Goal: Task Accomplishment & Management: Use online tool/utility

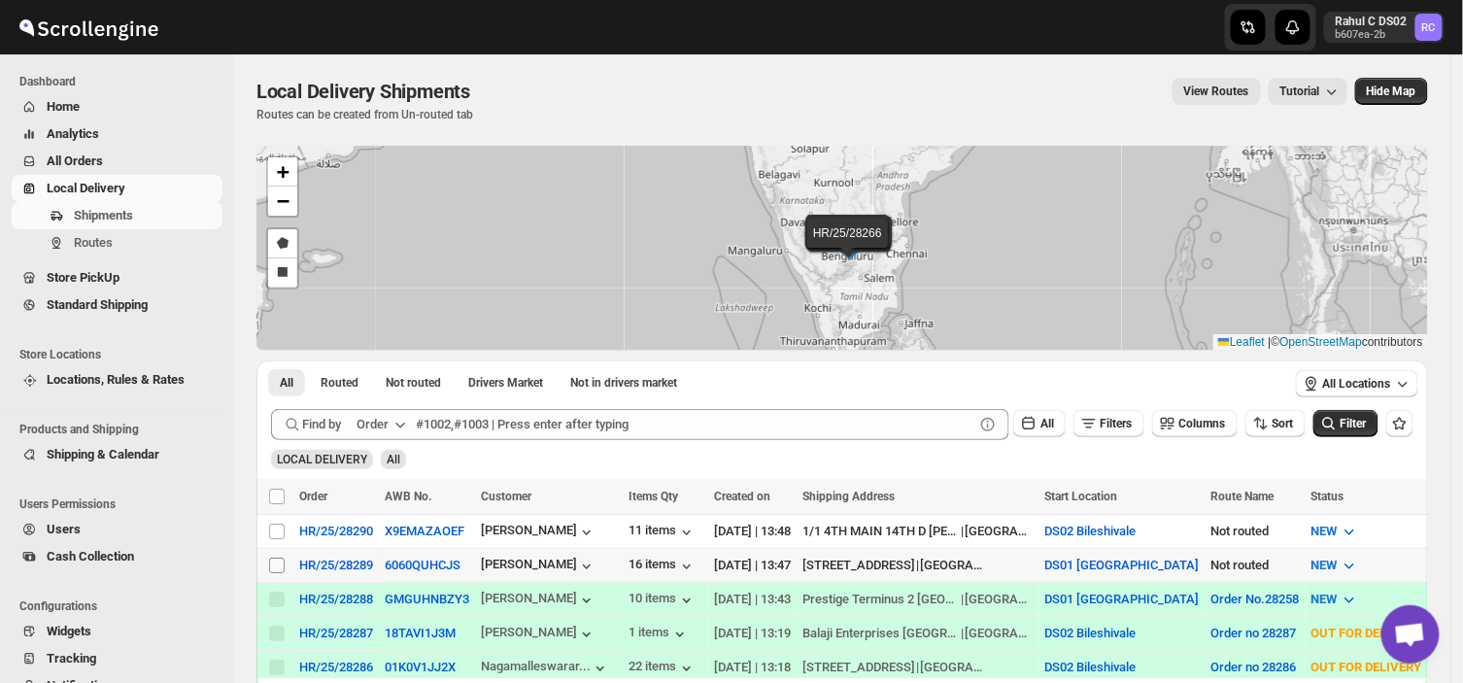
click at [278, 569] on input "Select shipment" at bounding box center [277, 566] width 16 height 16
checkbox input "true"
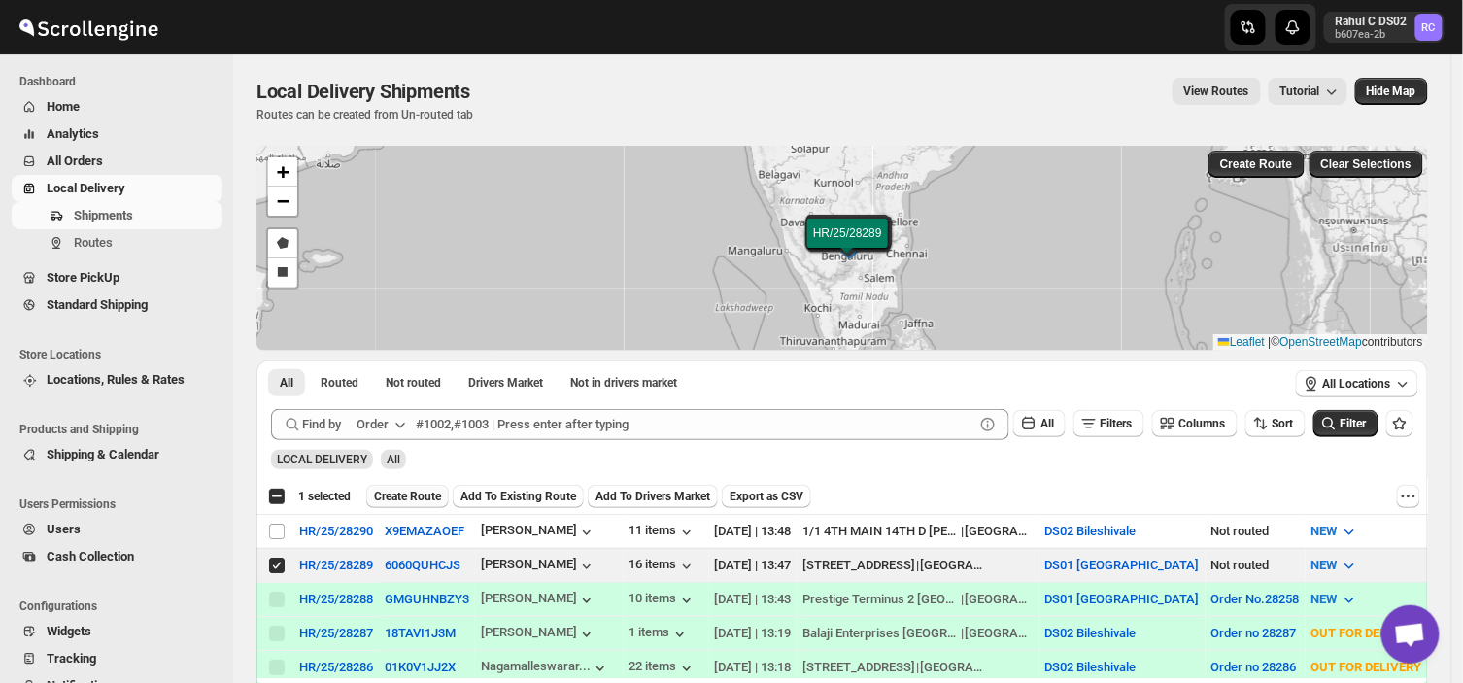
click at [392, 486] on button "Create Route" at bounding box center [407, 496] width 83 height 23
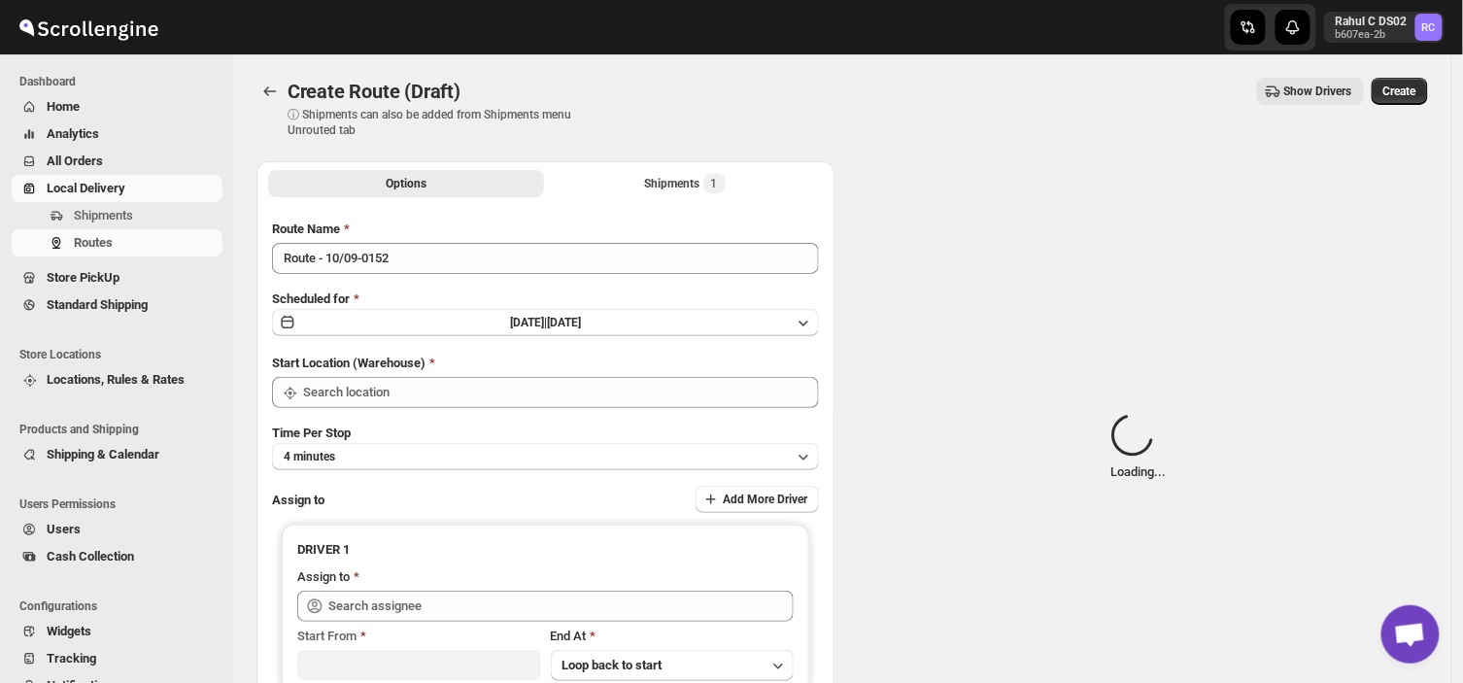
type input "DS01 [GEOGRAPHIC_DATA]"
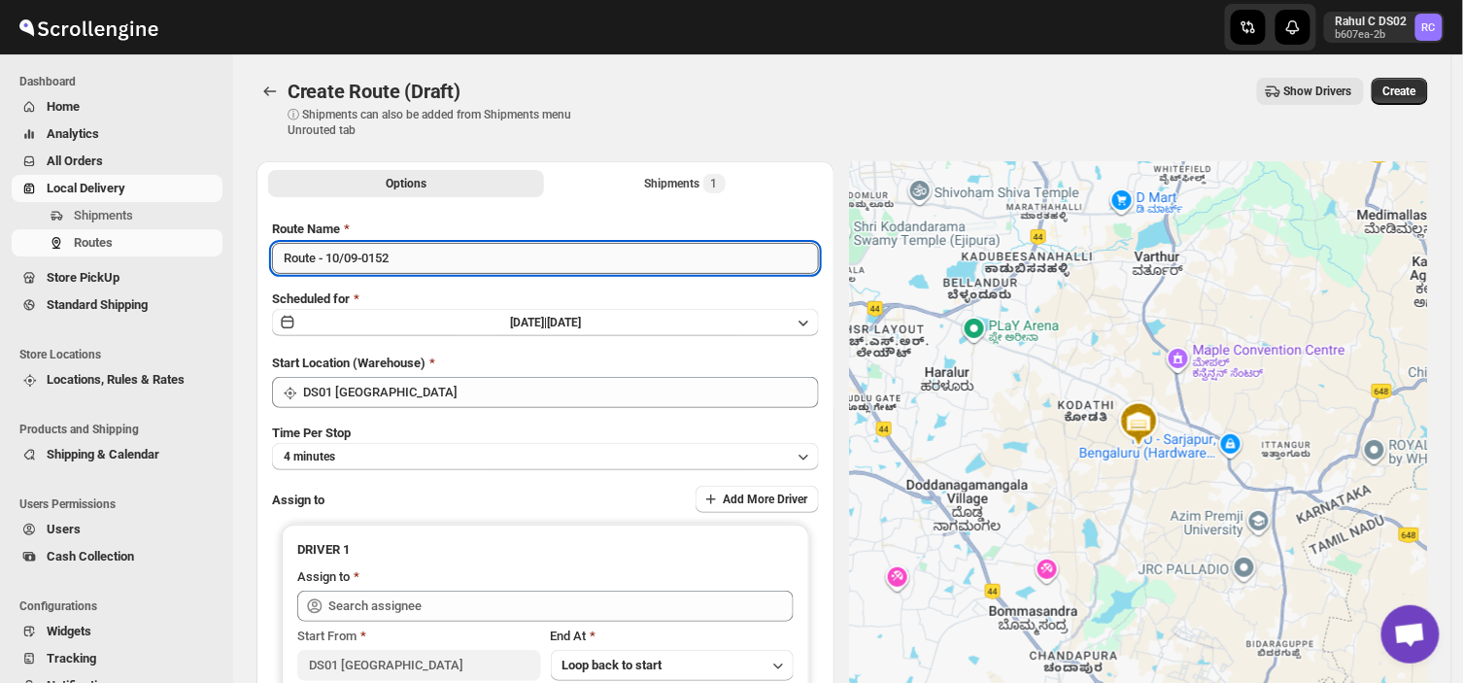
click at [406, 256] on input "Route - 10/09-0152" at bounding box center [545, 258] width 547 height 31
type input "R"
type input "Order no 28289"
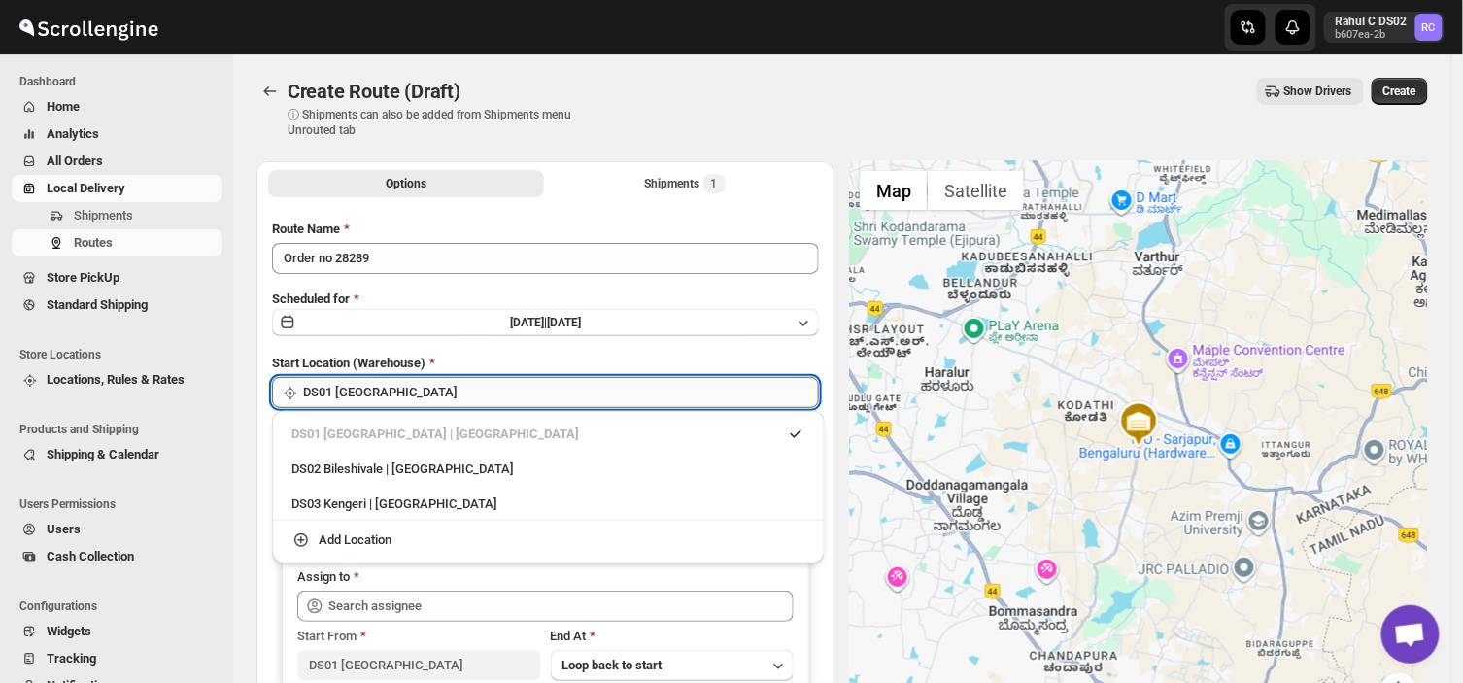
click at [435, 389] on input "DS01 [GEOGRAPHIC_DATA]" at bounding box center [561, 392] width 516 height 31
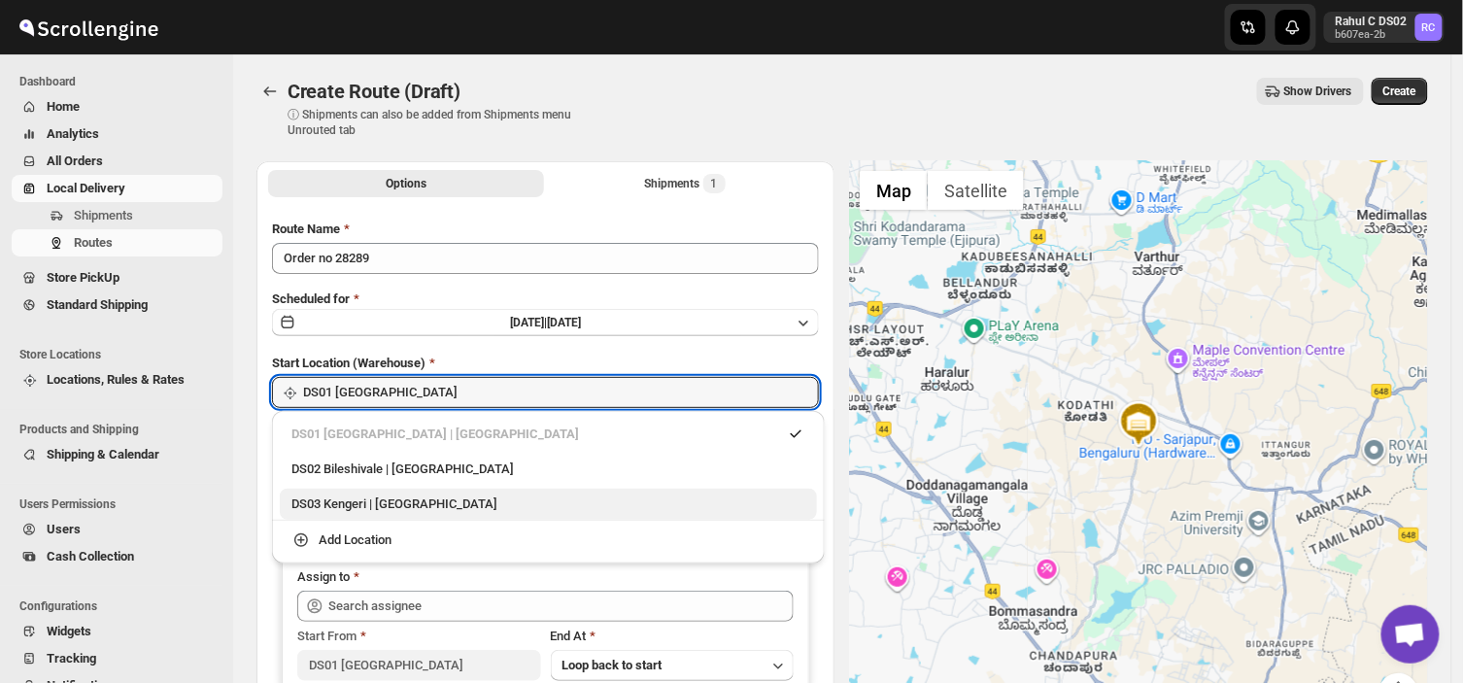
click at [366, 501] on div "DS03 Kengeri | [GEOGRAPHIC_DATA]" at bounding box center [549, 504] width 514 height 19
type input "DS03 Kengeri"
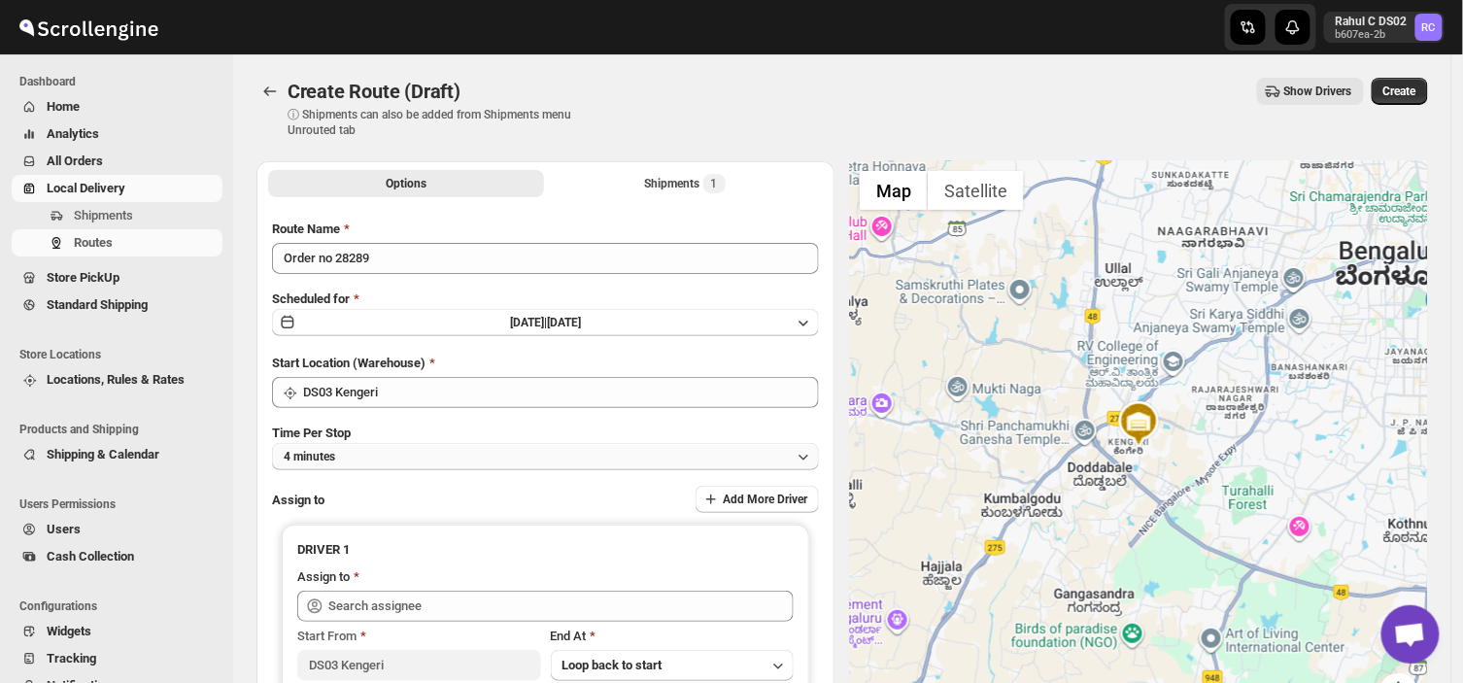
click at [369, 449] on button "4 minutes" at bounding box center [545, 456] width 547 height 27
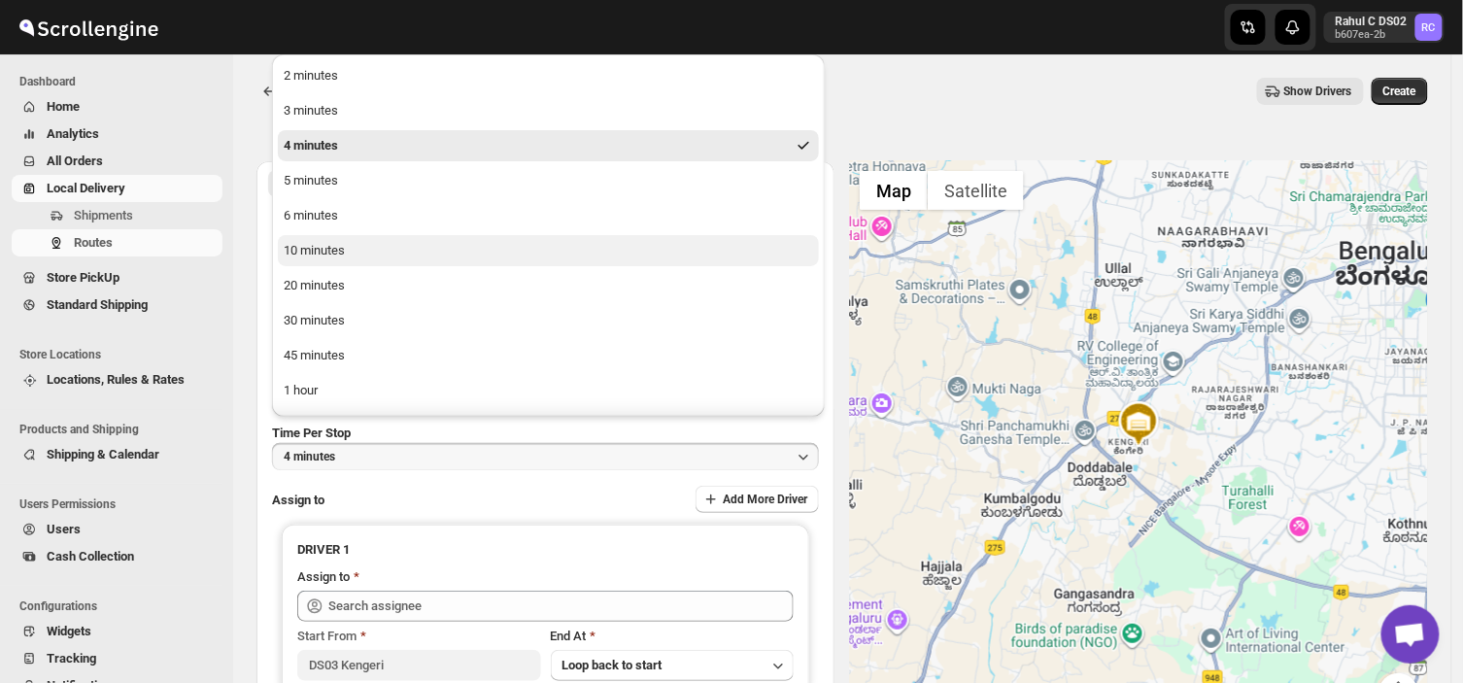
click at [321, 247] on div "10 minutes" at bounding box center [314, 250] width 61 height 19
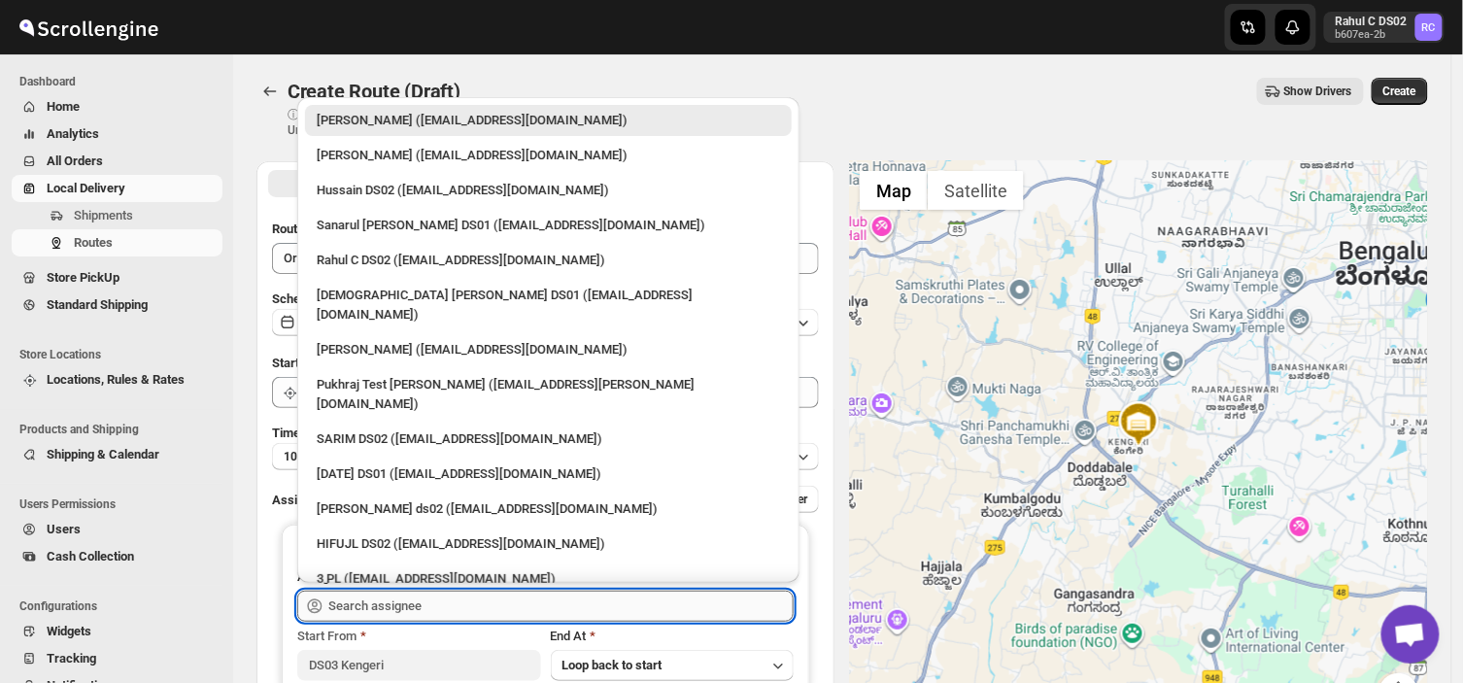
click at [423, 609] on input "text" at bounding box center [560, 606] width 465 height 31
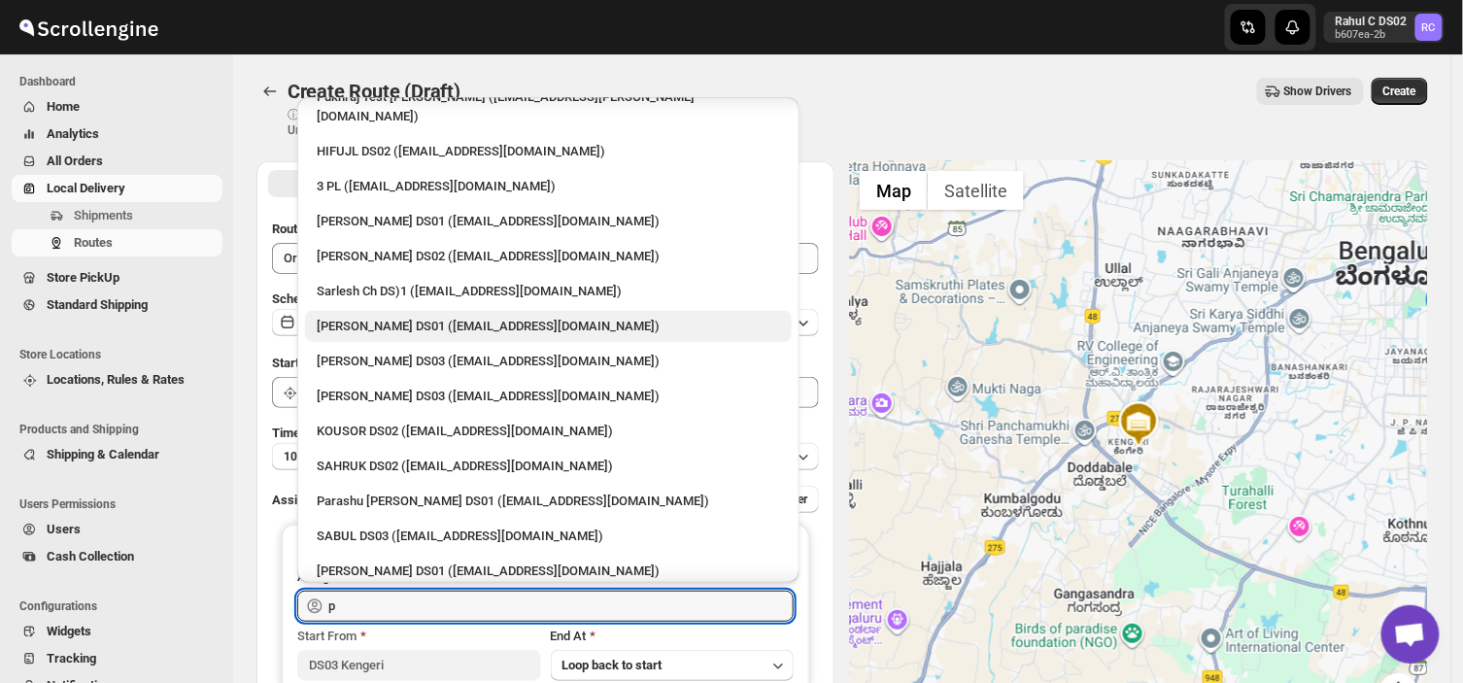
scroll to position [138, 0]
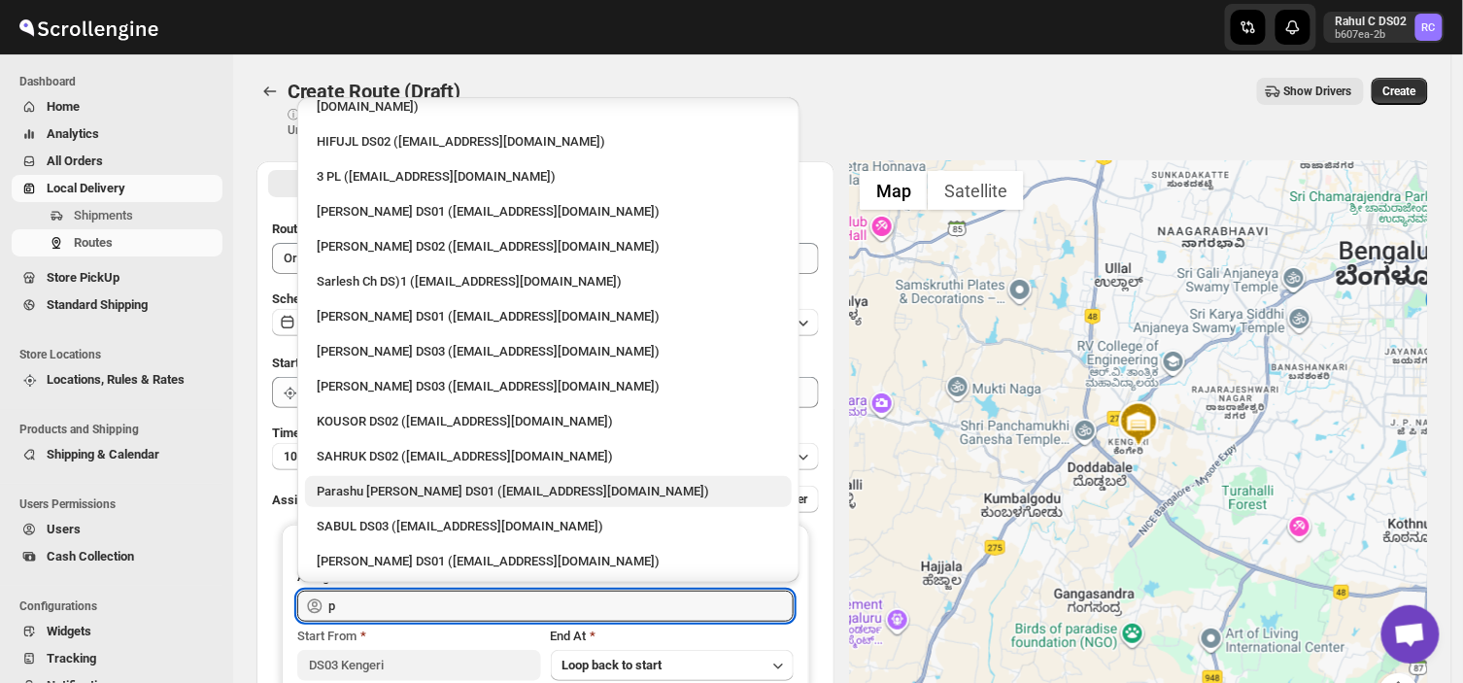
click at [393, 482] on div "Parashu [PERSON_NAME] DS01 ([EMAIL_ADDRESS][DOMAIN_NAME])" at bounding box center [549, 491] width 464 height 19
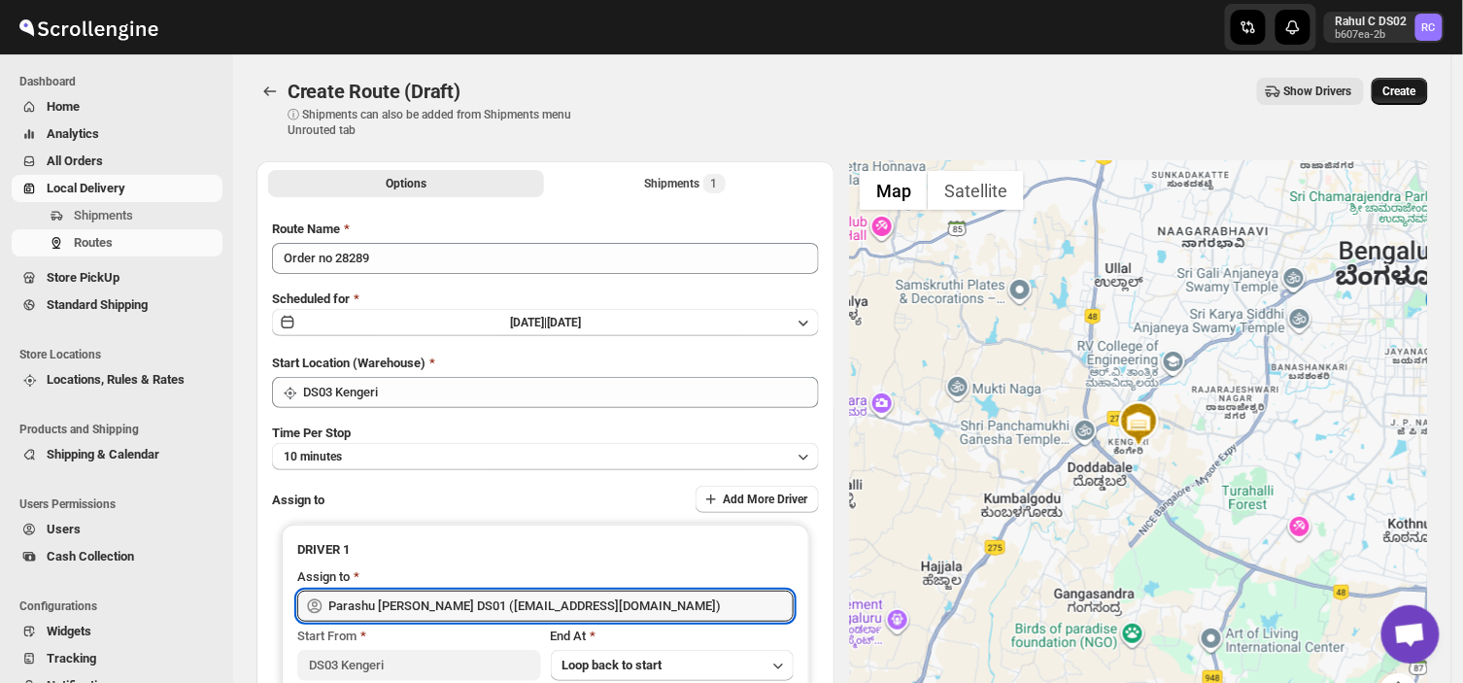
type input "Parashu [PERSON_NAME] DS01 ([EMAIL_ADDRESS][DOMAIN_NAME])"
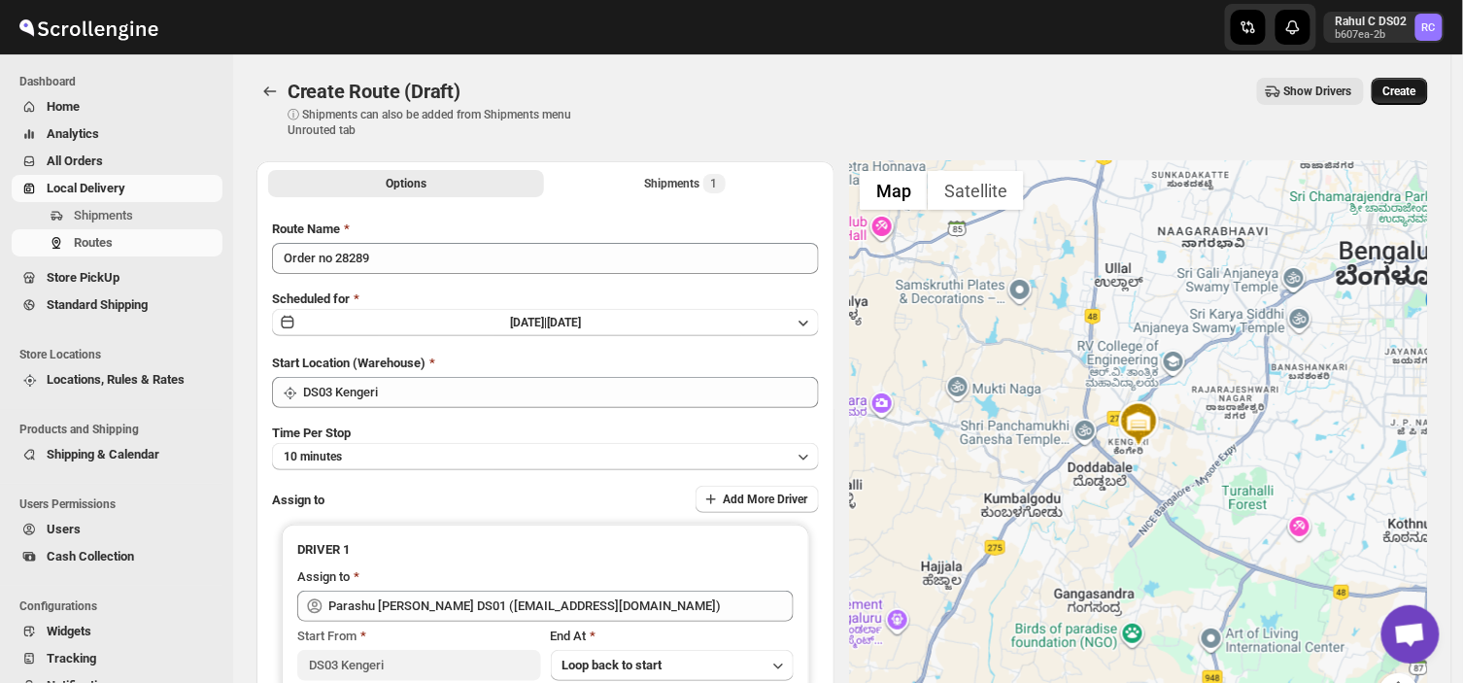
click at [1406, 90] on span "Create" at bounding box center [1400, 92] width 33 height 16
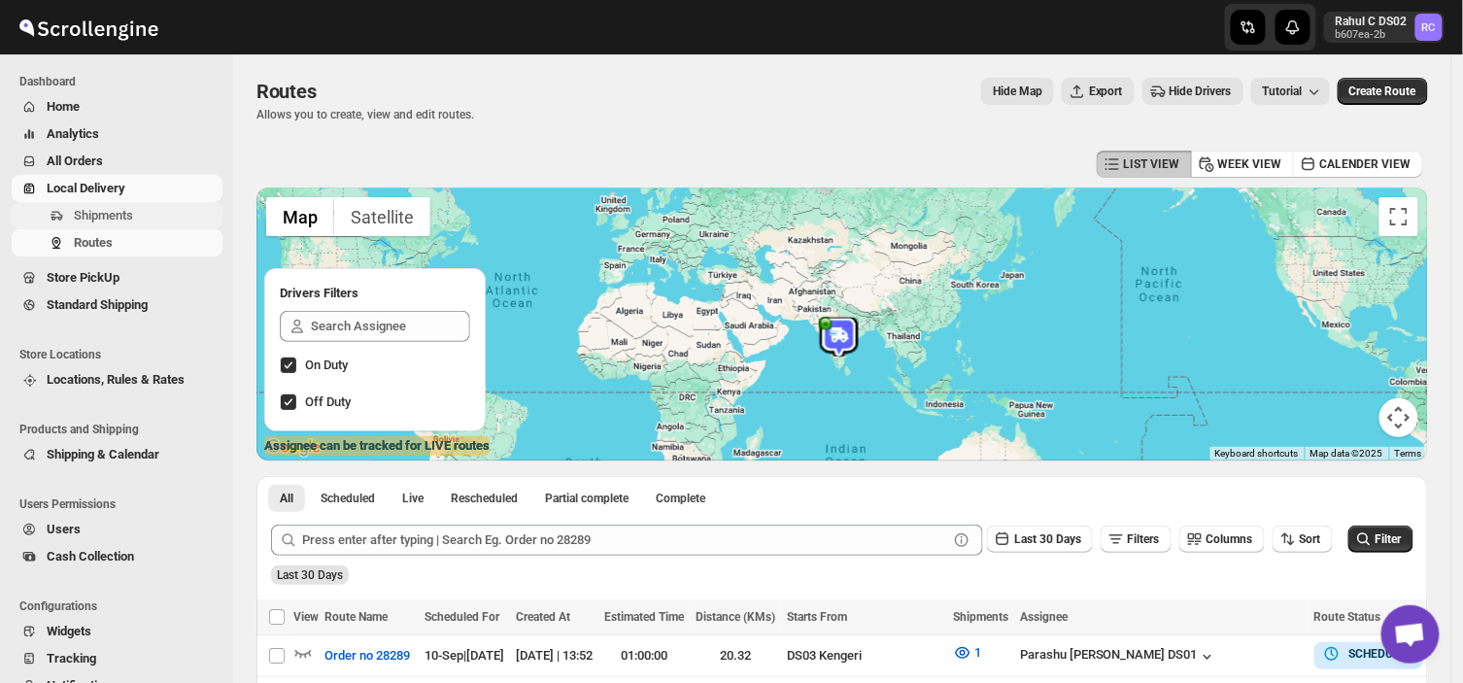
click at [127, 209] on span "Shipments" at bounding box center [103, 215] width 59 height 15
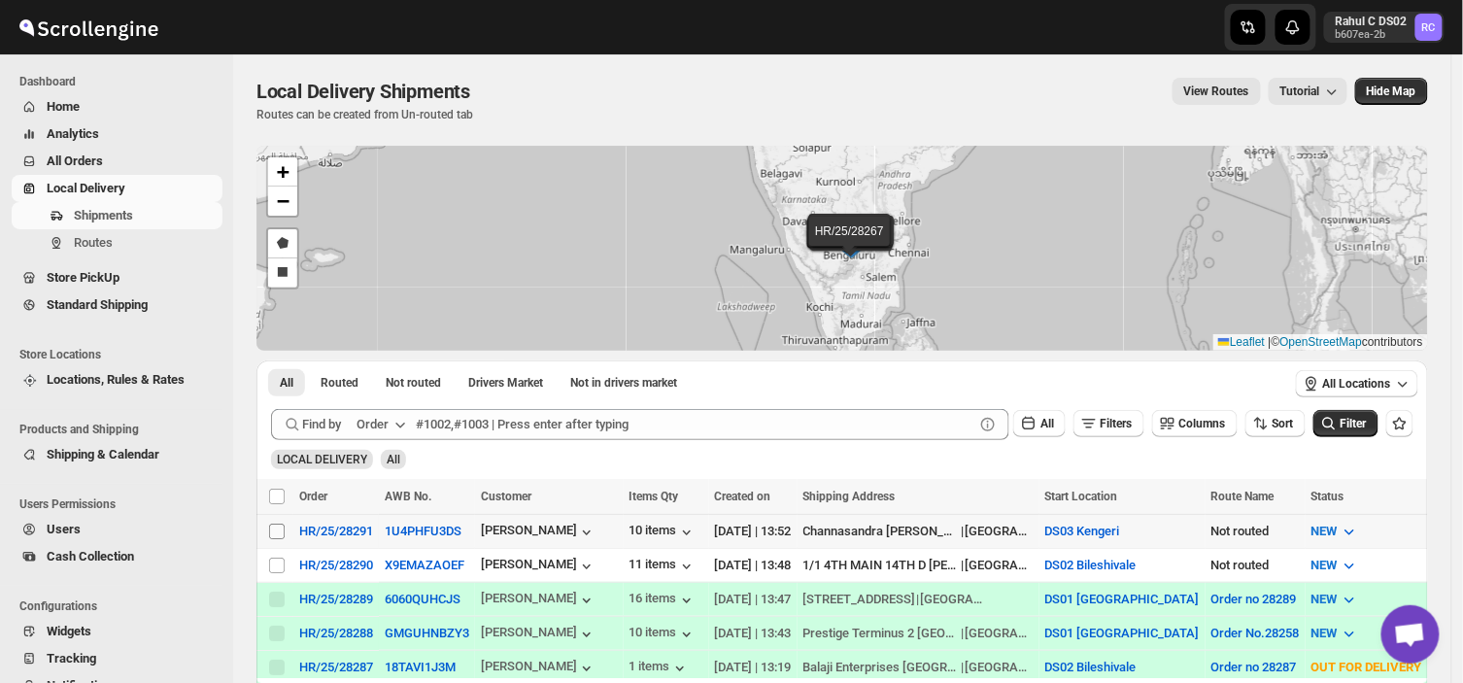
click at [270, 529] on input "Select shipment" at bounding box center [277, 532] width 16 height 16
checkbox input "true"
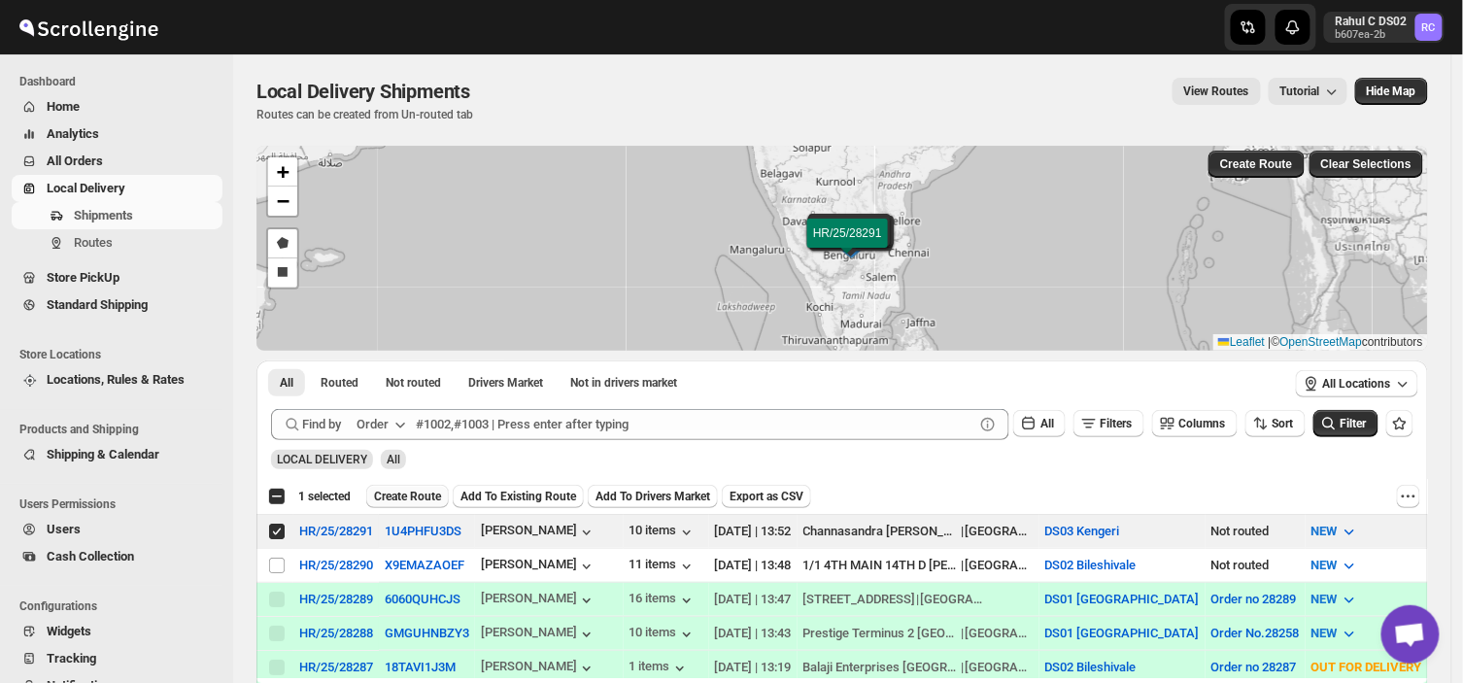
click at [418, 494] on span "Create Route" at bounding box center [407, 497] width 67 height 16
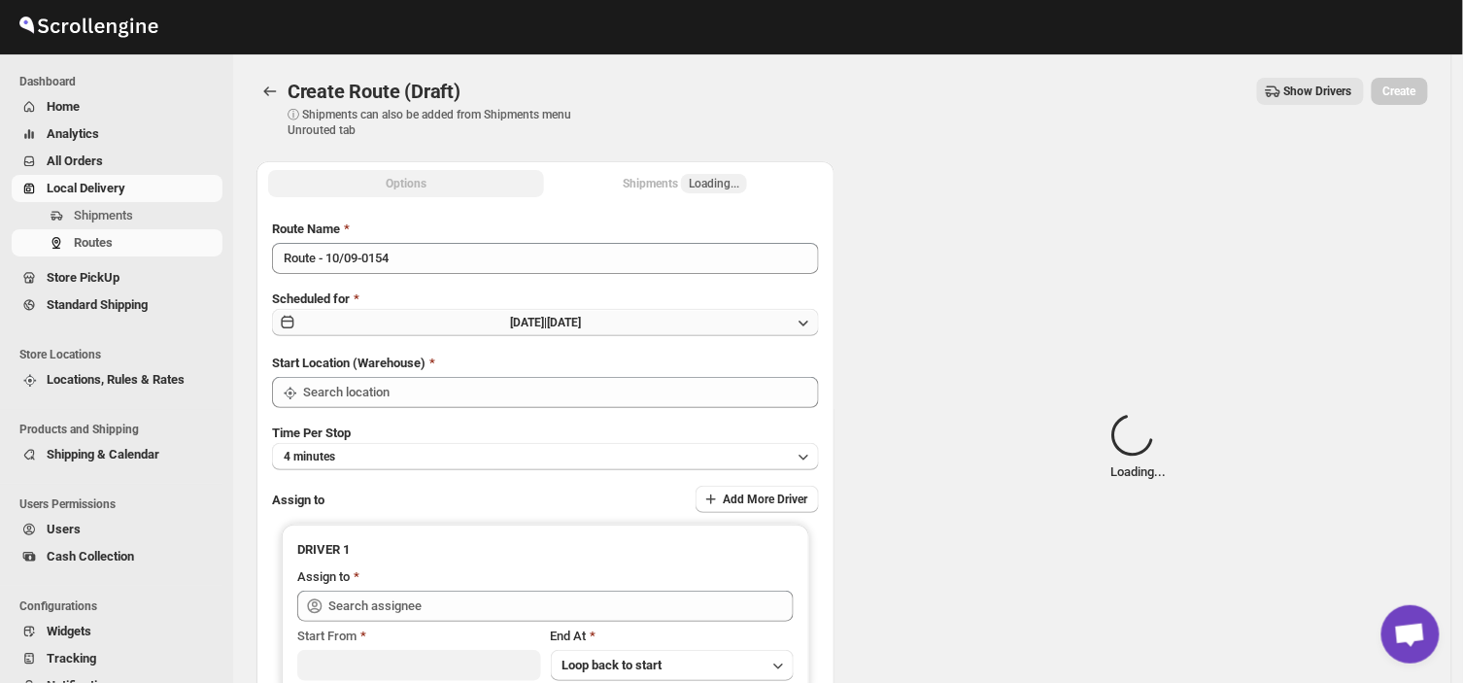
type input "DS03 Kengeri"
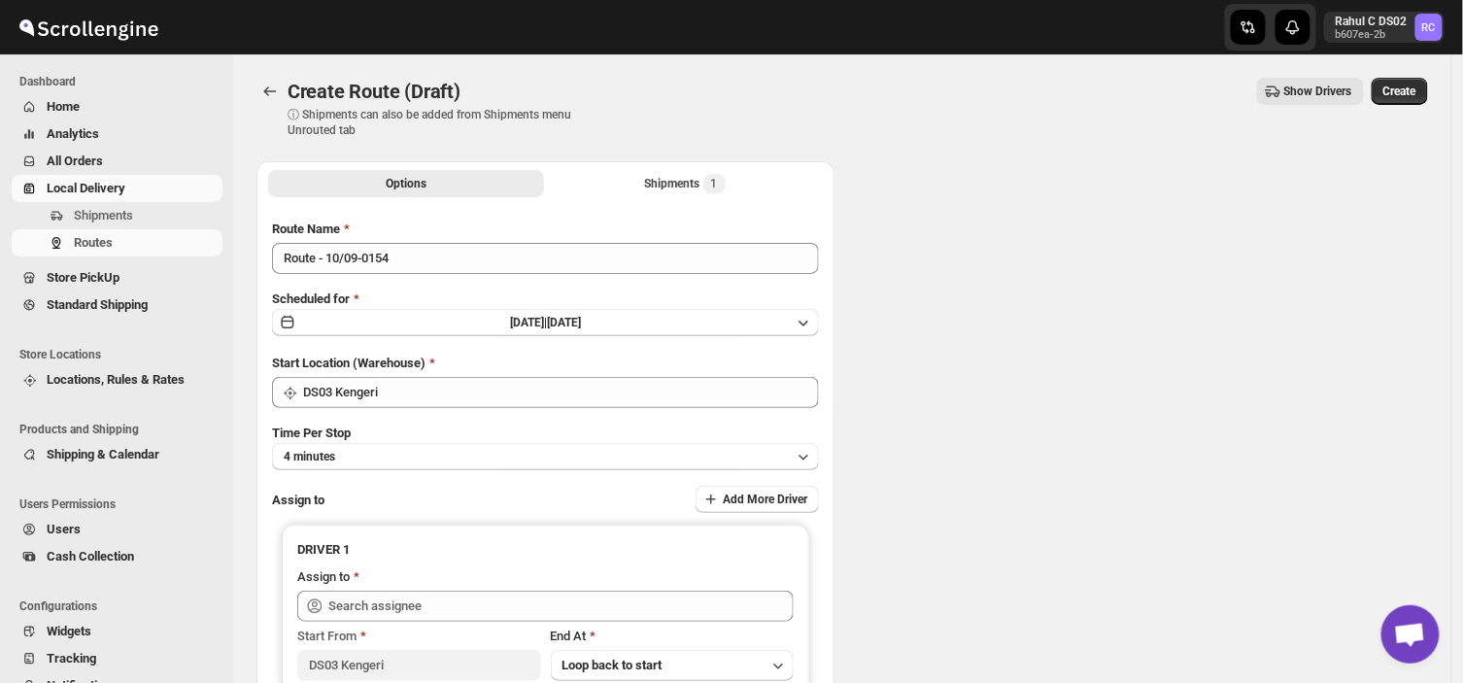
type input "DS03 Kengeri"
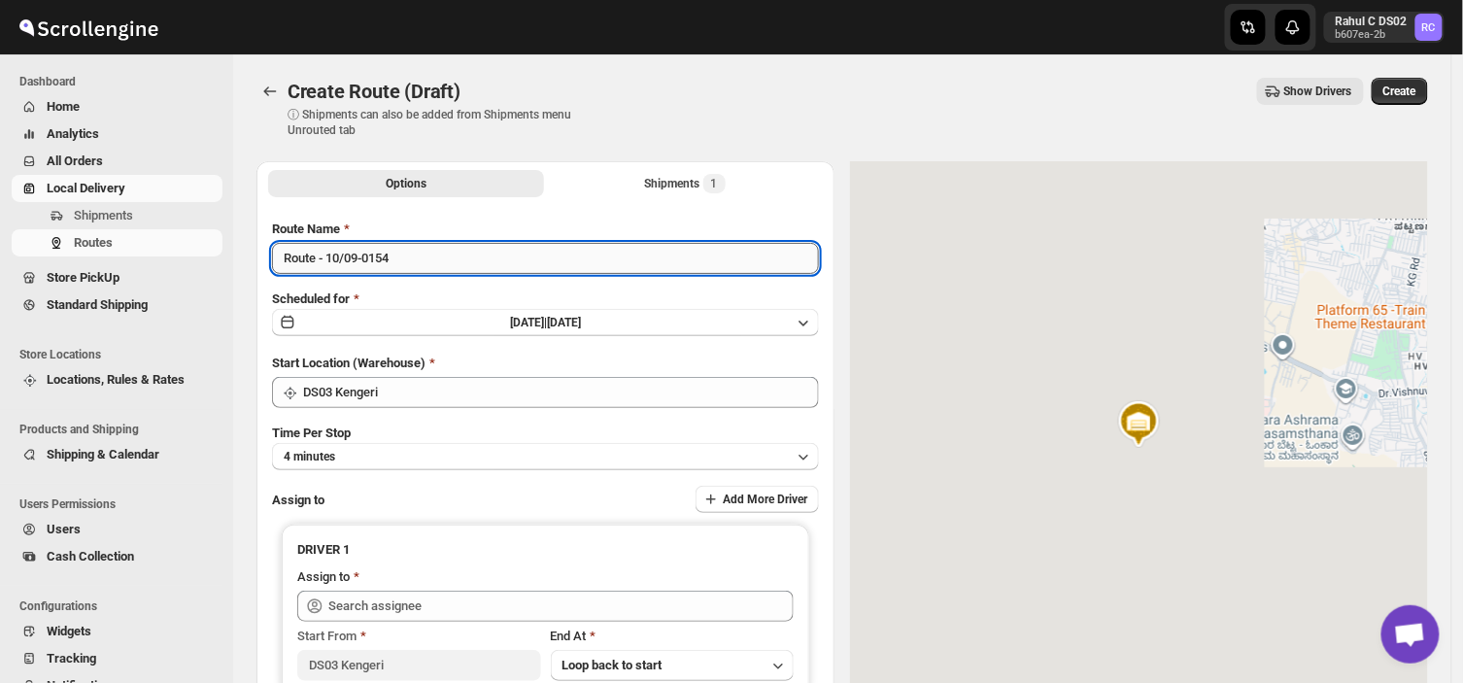
click at [402, 251] on input "Route - 10/09-0154" at bounding box center [545, 258] width 547 height 31
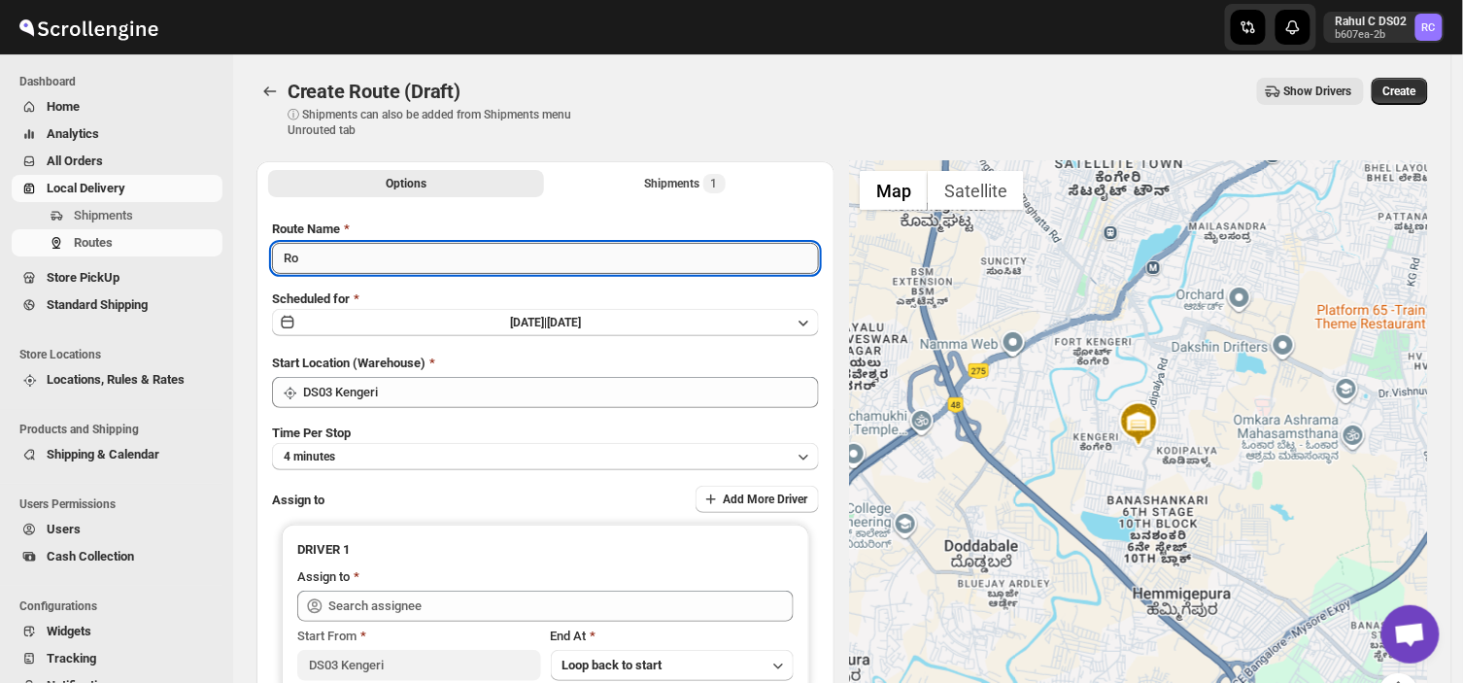
type input "R"
type input "Order no 28291"
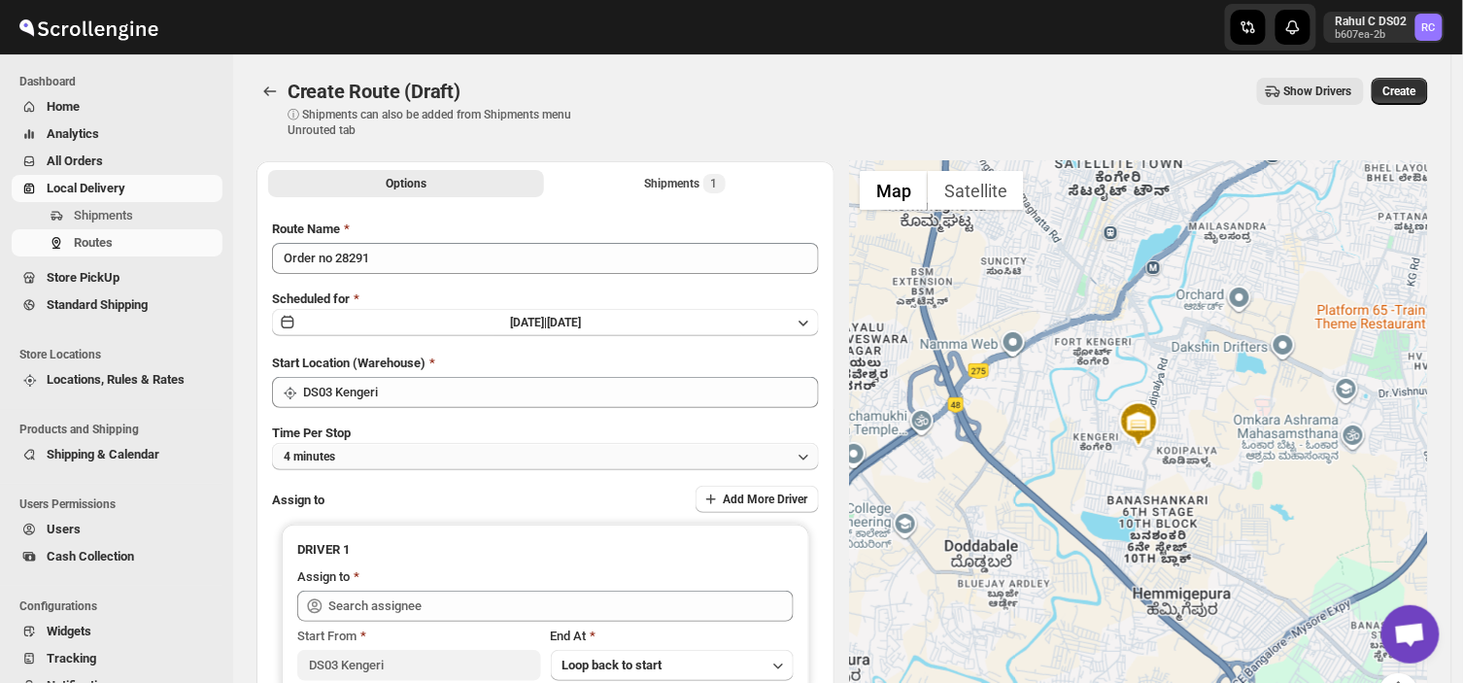
click at [402, 450] on button "4 minutes" at bounding box center [545, 456] width 547 height 27
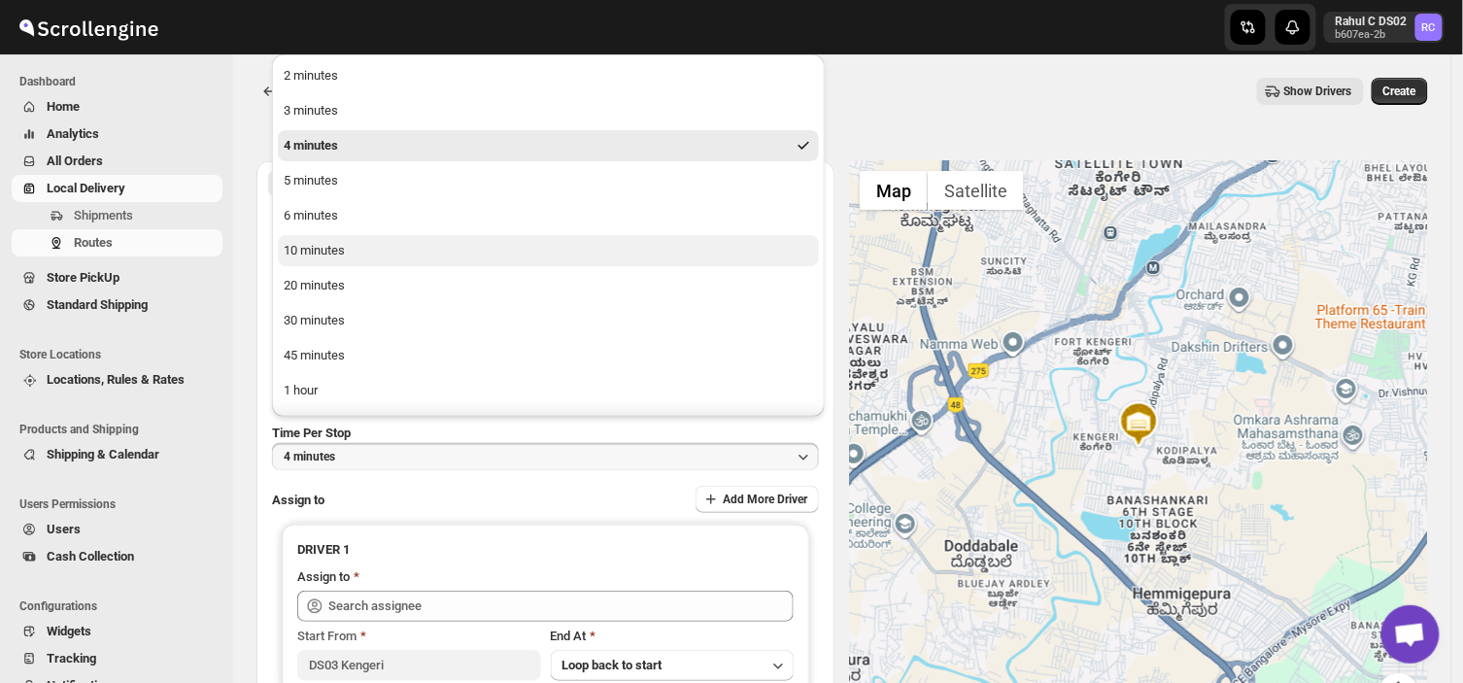
click at [311, 244] on div "10 minutes" at bounding box center [314, 250] width 61 height 19
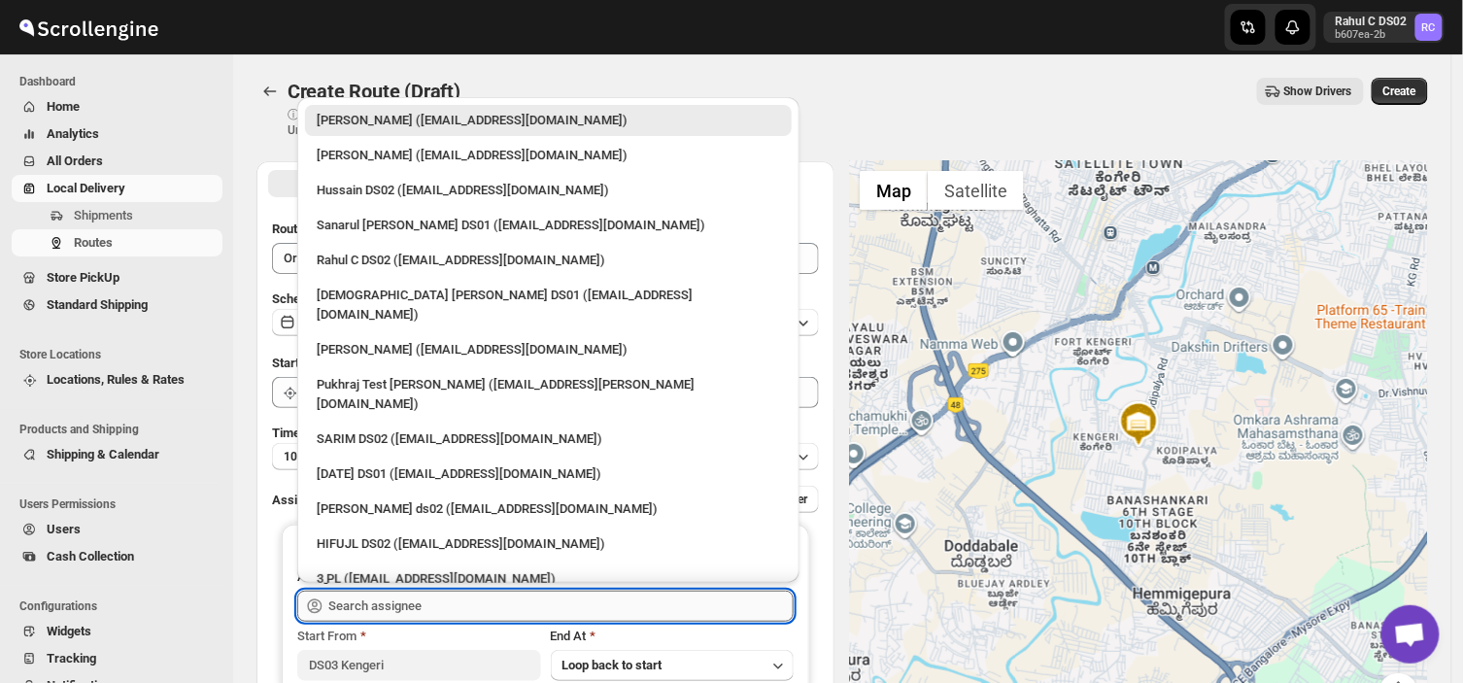
click at [429, 609] on input "text" at bounding box center [560, 606] width 465 height 31
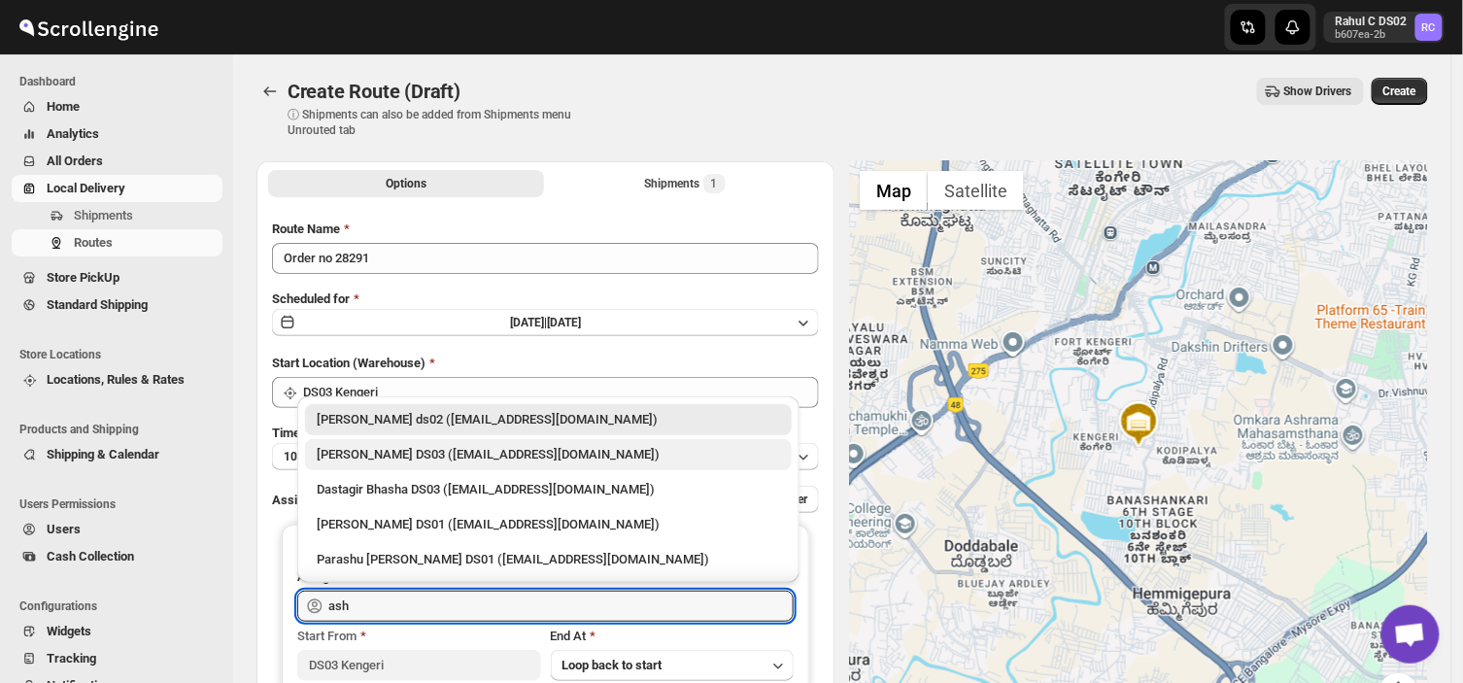
click at [408, 442] on div "[PERSON_NAME] DS03 ([EMAIL_ADDRESS][DOMAIN_NAME])" at bounding box center [548, 454] width 487 height 31
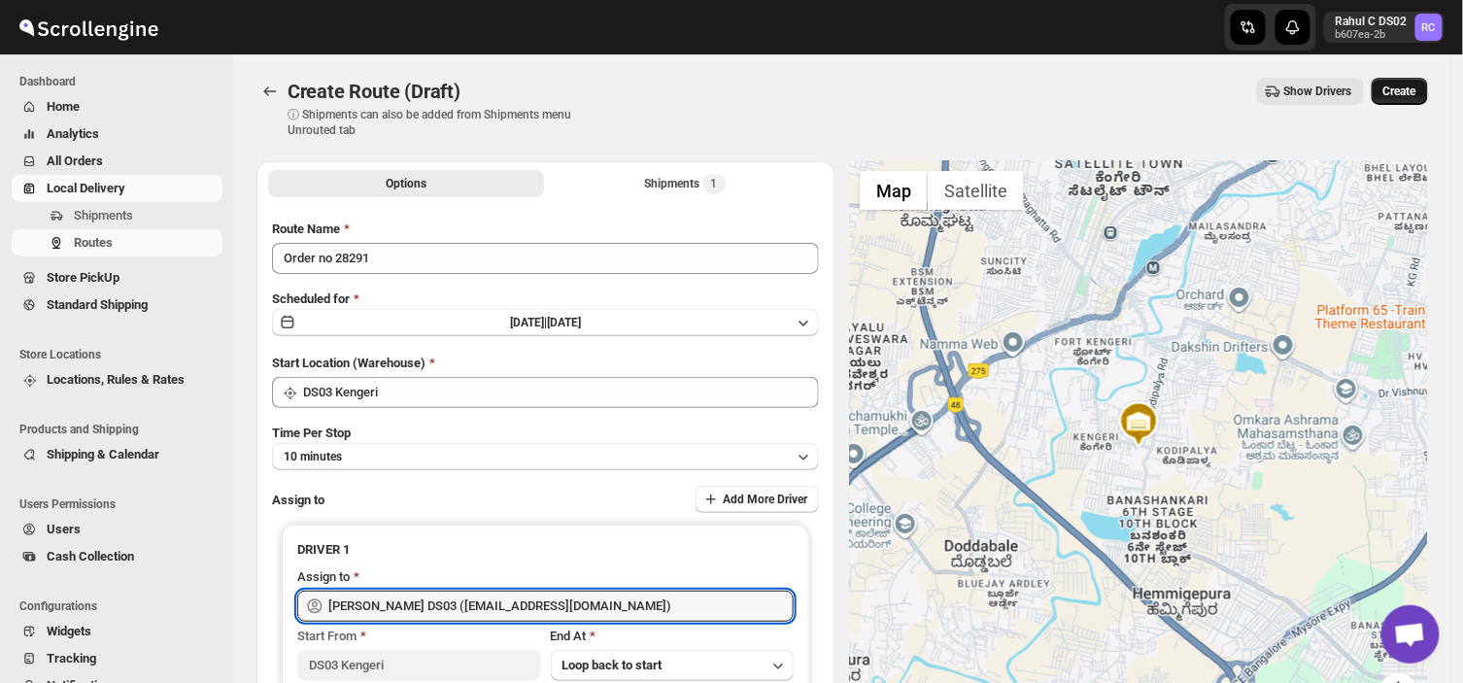
type input "[PERSON_NAME] DS03 ([EMAIL_ADDRESS][DOMAIN_NAME])"
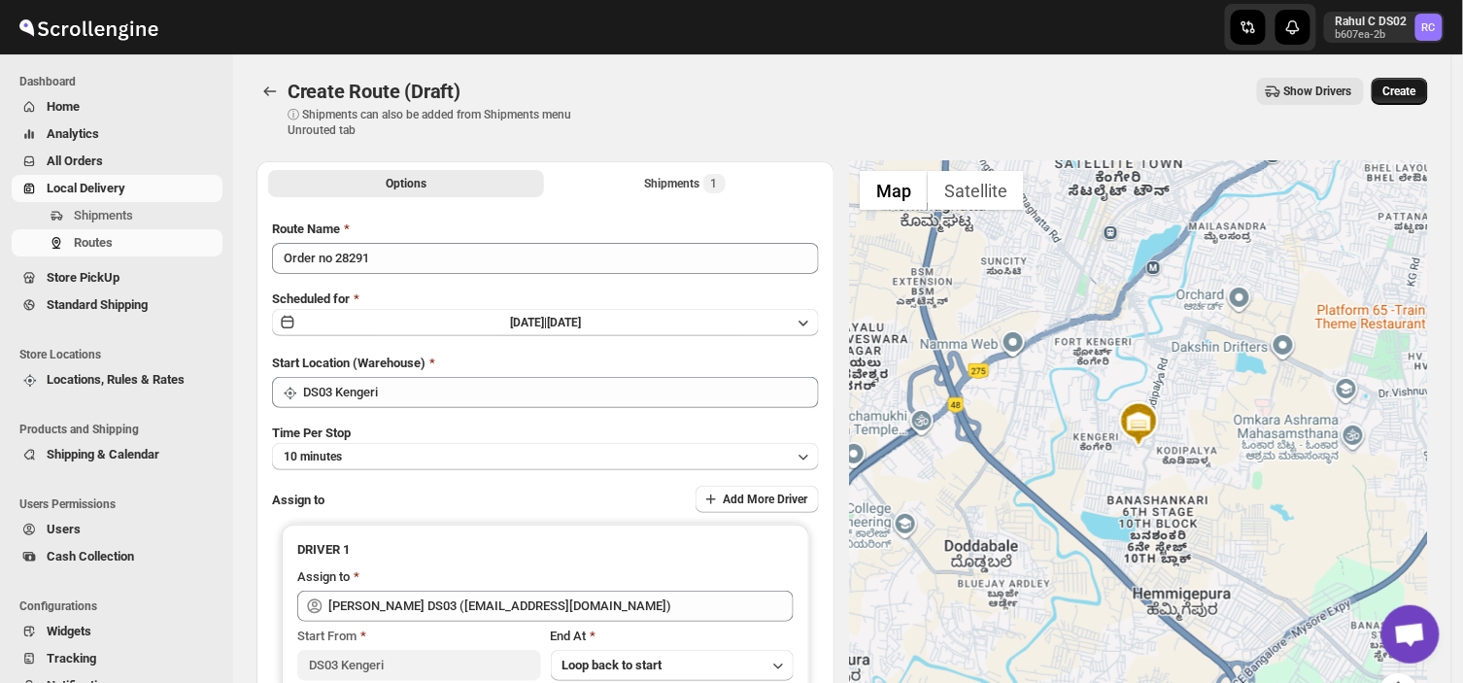
click at [1414, 81] on button "Create" at bounding box center [1400, 91] width 56 height 27
